Goal: Communication & Community: Participate in discussion

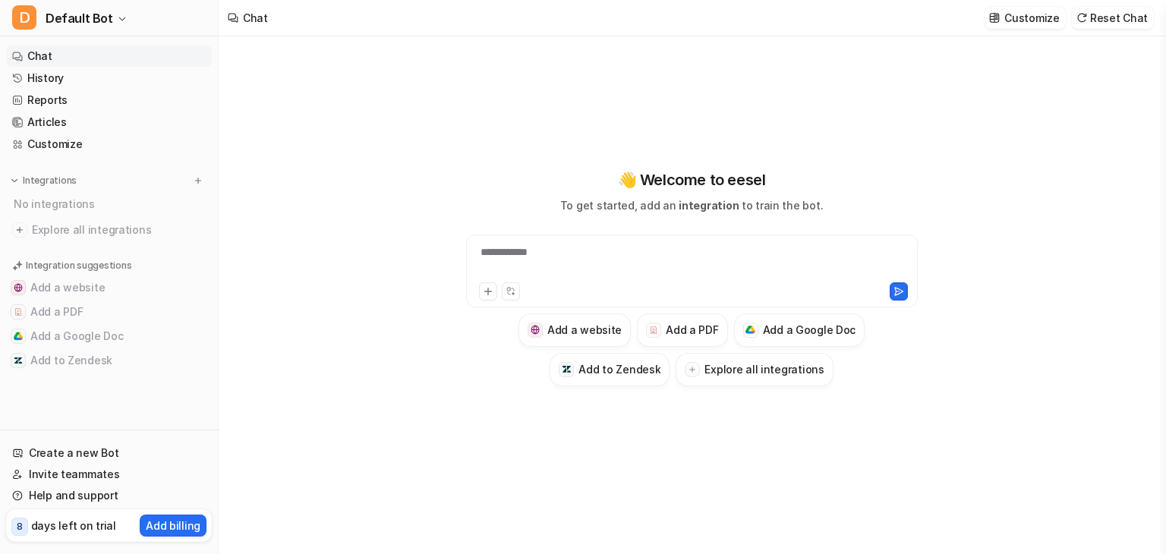
click at [622, 291] on div at bounding box center [586, 291] width 215 height 18
click at [577, 250] on div at bounding box center [692, 261] width 444 height 35
paste div
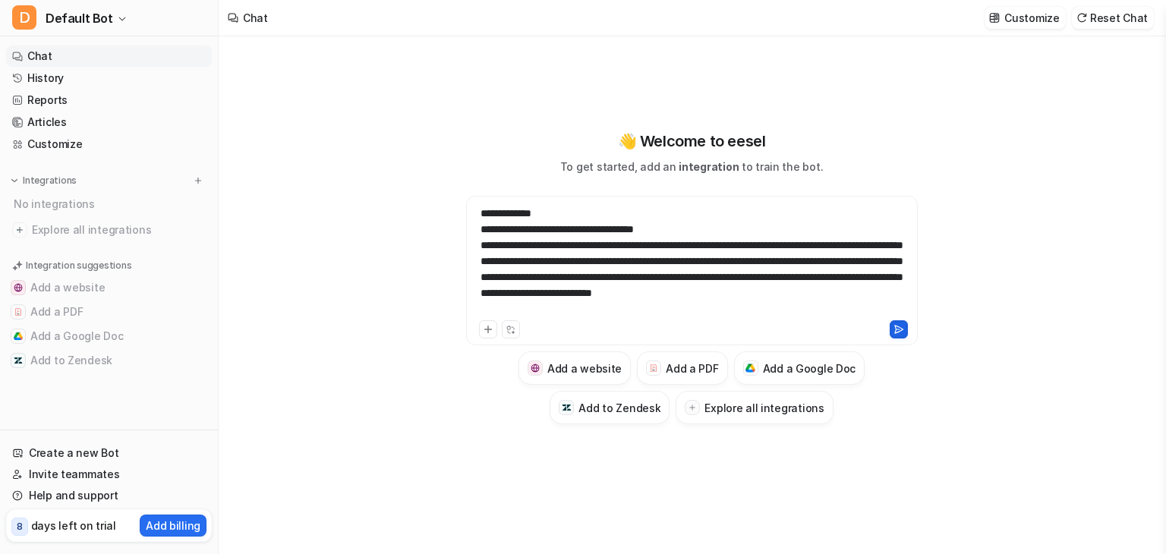
click at [900, 320] on button at bounding box center [898, 329] width 18 height 18
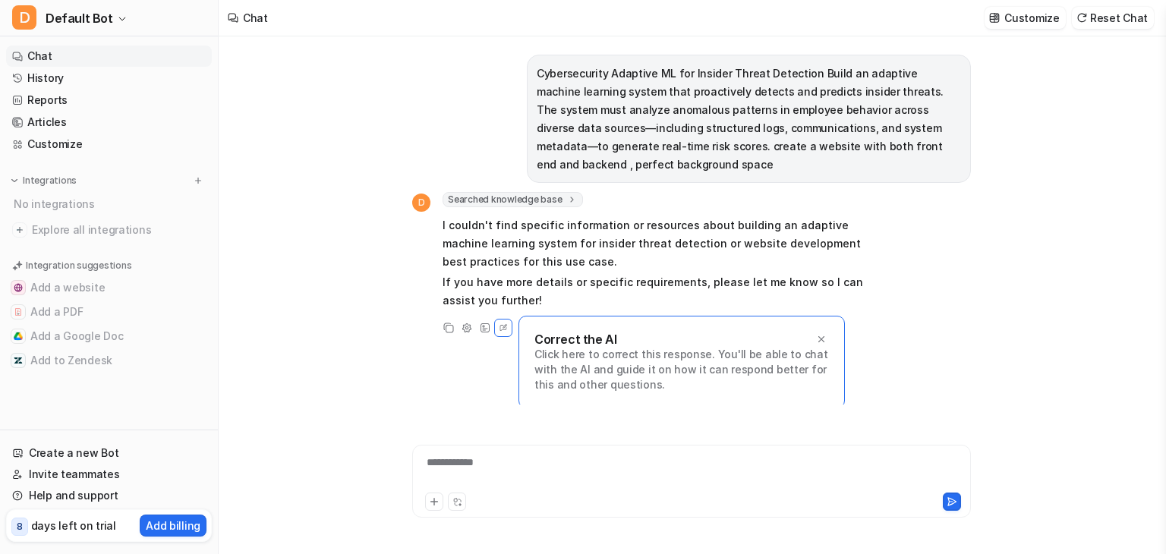
scroll to position [3, 0]
